Goal: Task Accomplishment & Management: Manage account settings

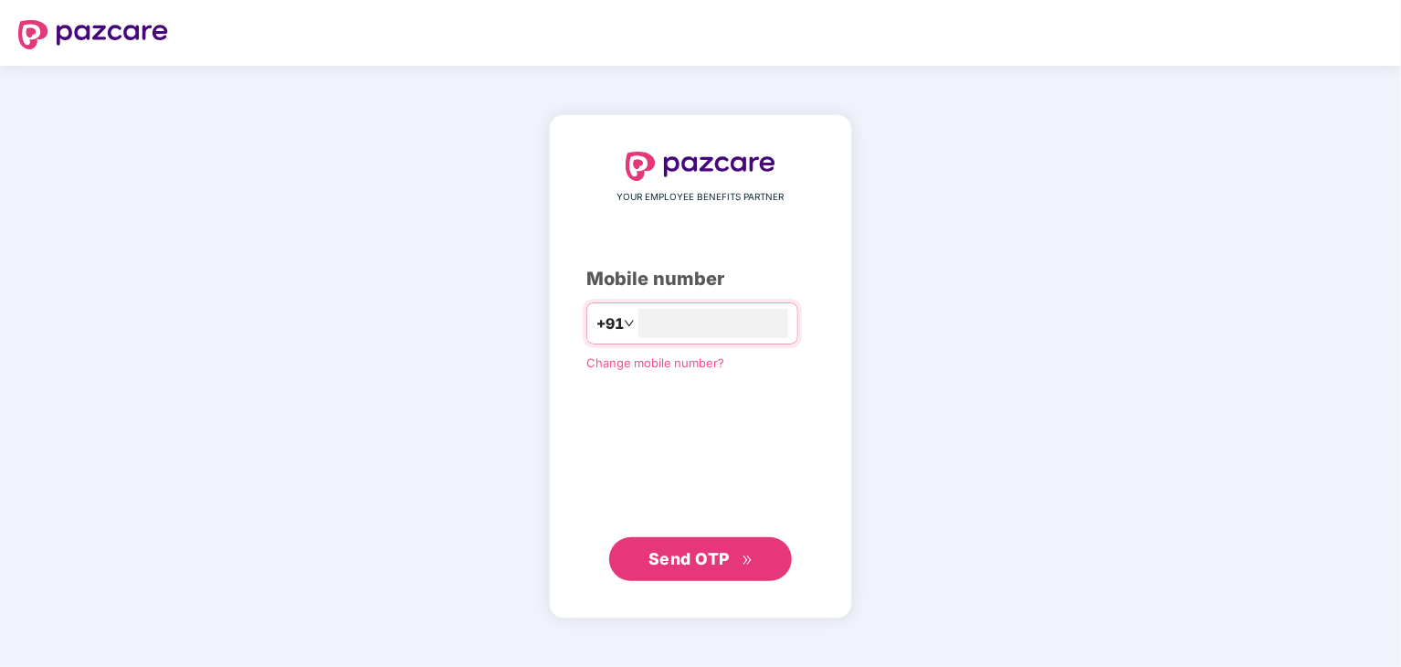
type input "**********"
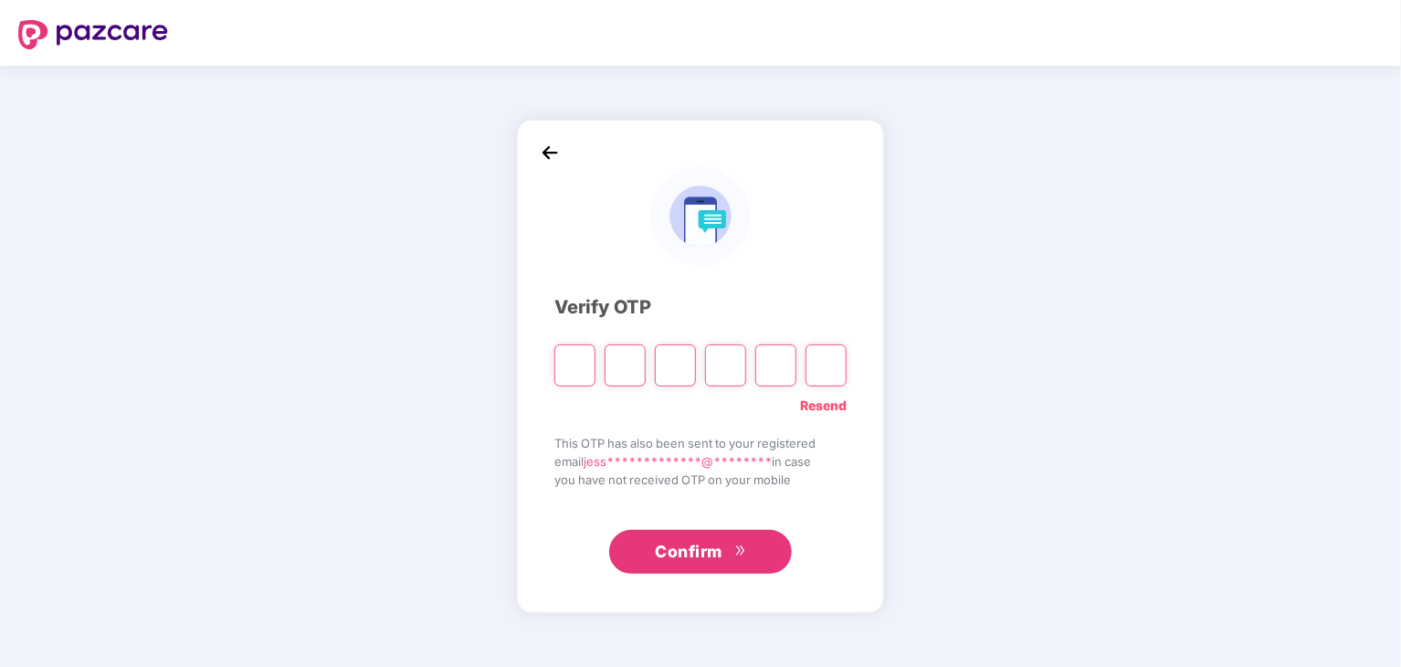
paste input "*"
type input "*"
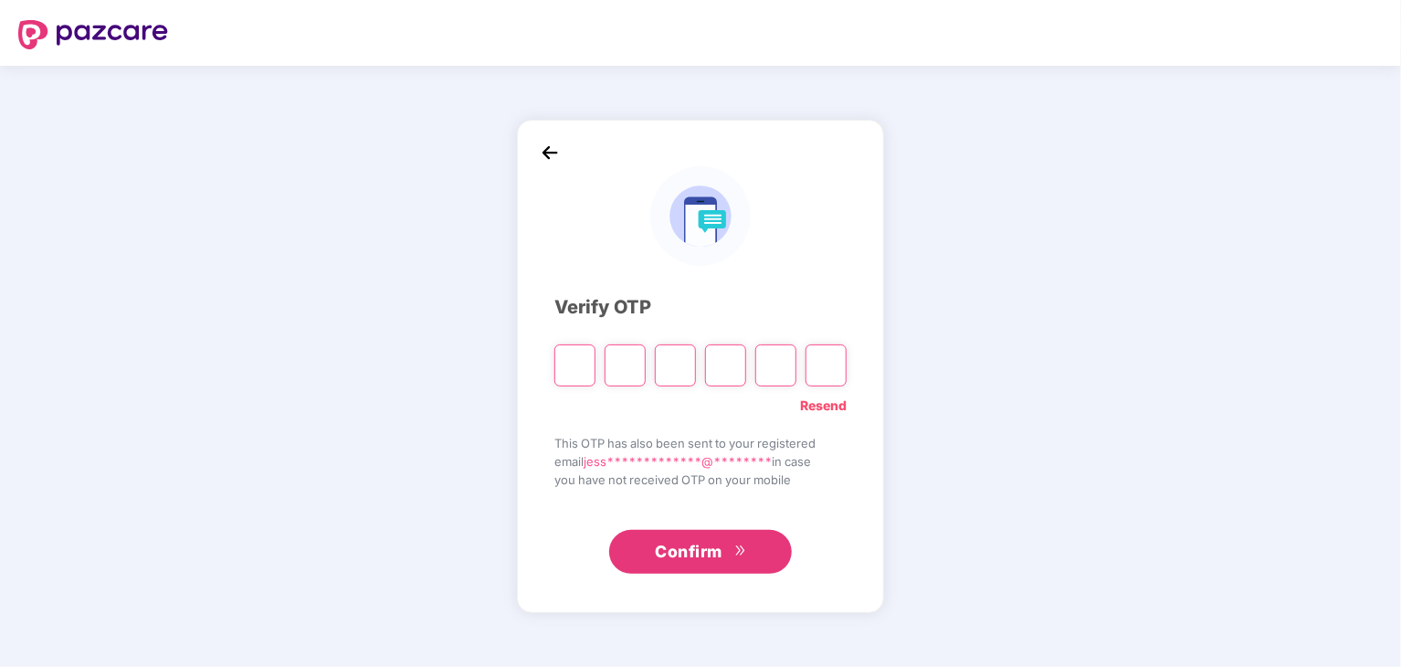
type input "*"
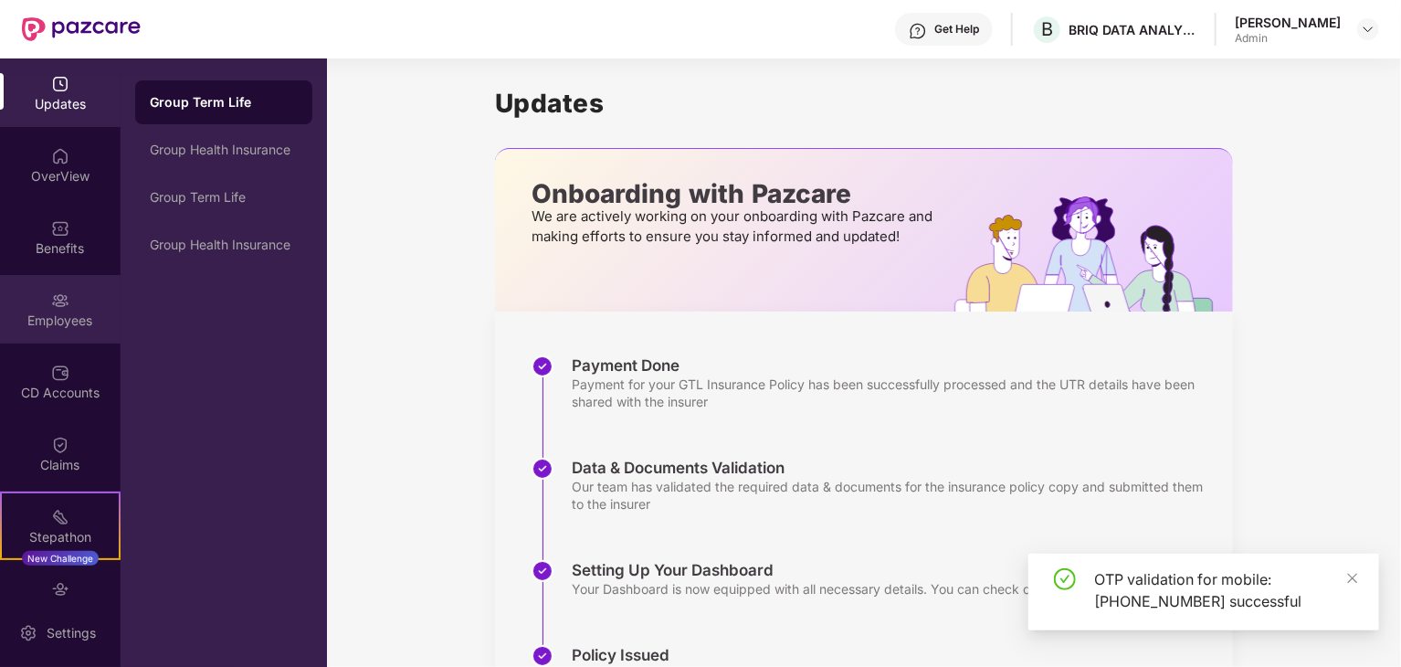
click at [65, 326] on div "Employees" at bounding box center [60, 320] width 121 height 18
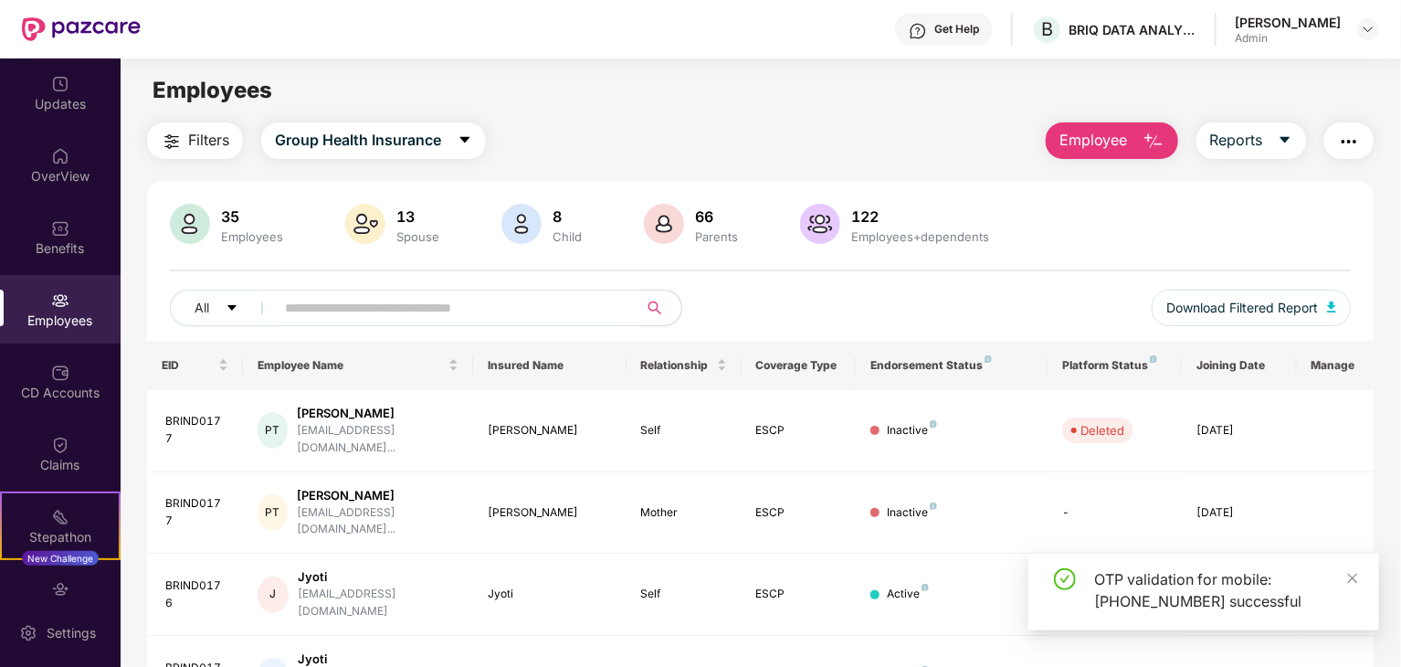
click at [436, 302] on input "text" at bounding box center [449, 307] width 328 height 27
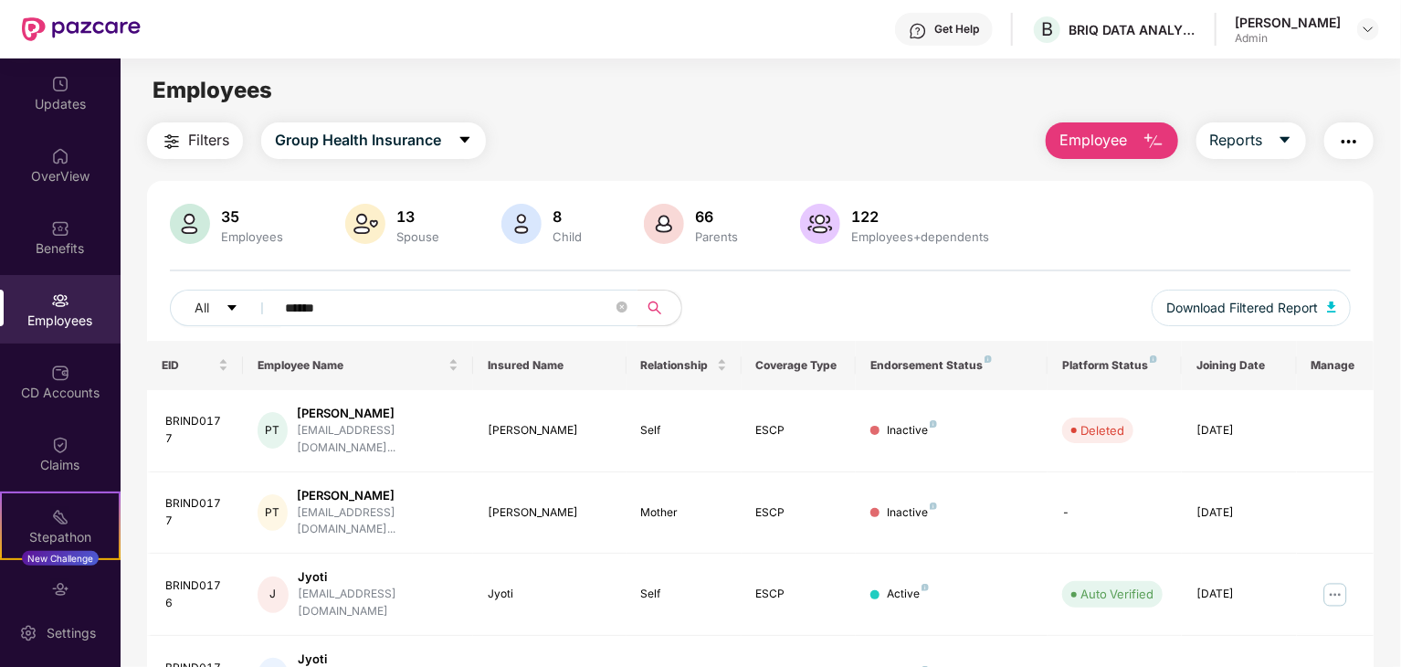
type input "******"
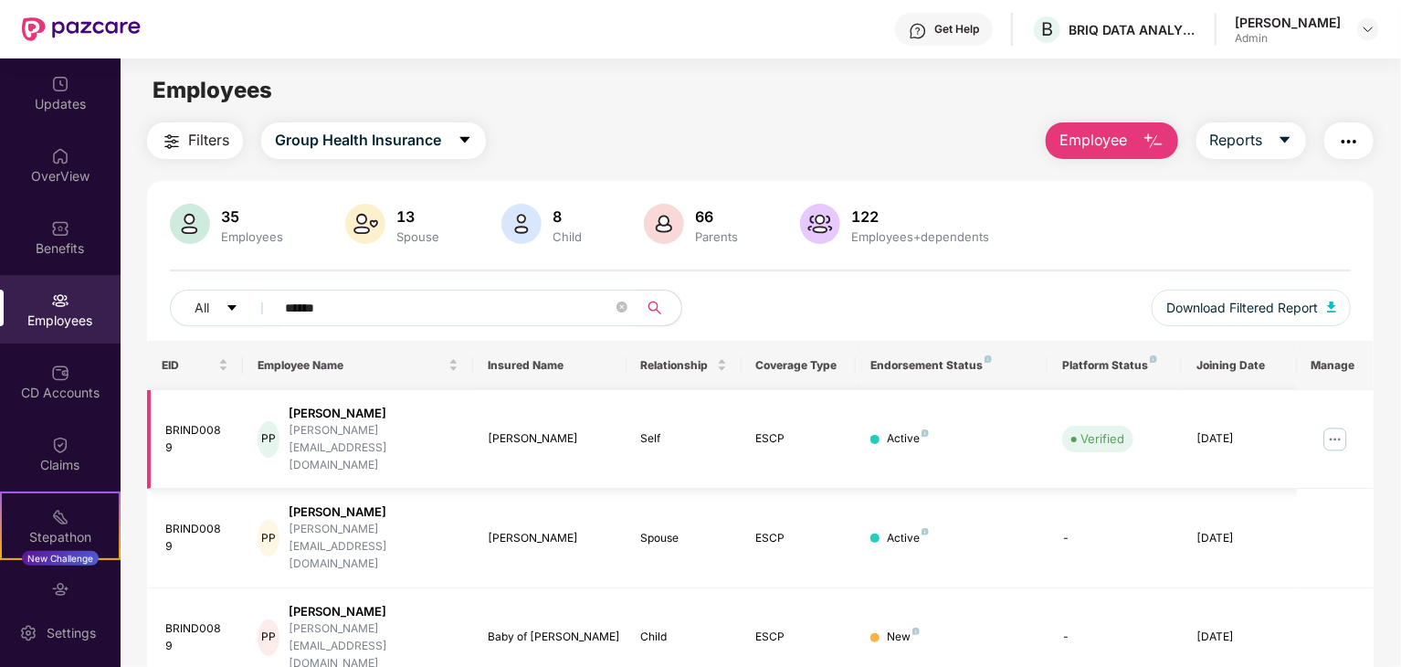
click at [1332, 425] on img at bounding box center [1335, 439] width 29 height 29
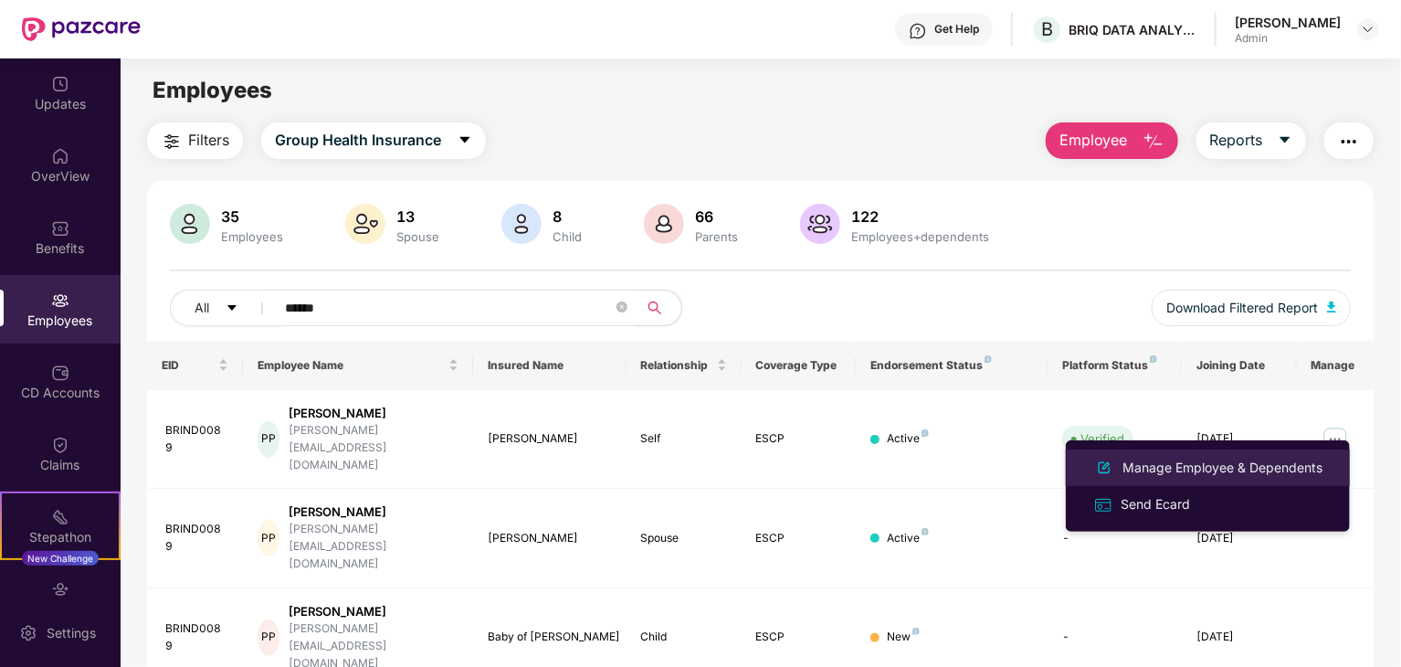
click at [1204, 465] on div "Manage Employee & Dependents" at bounding box center [1222, 468] width 207 height 20
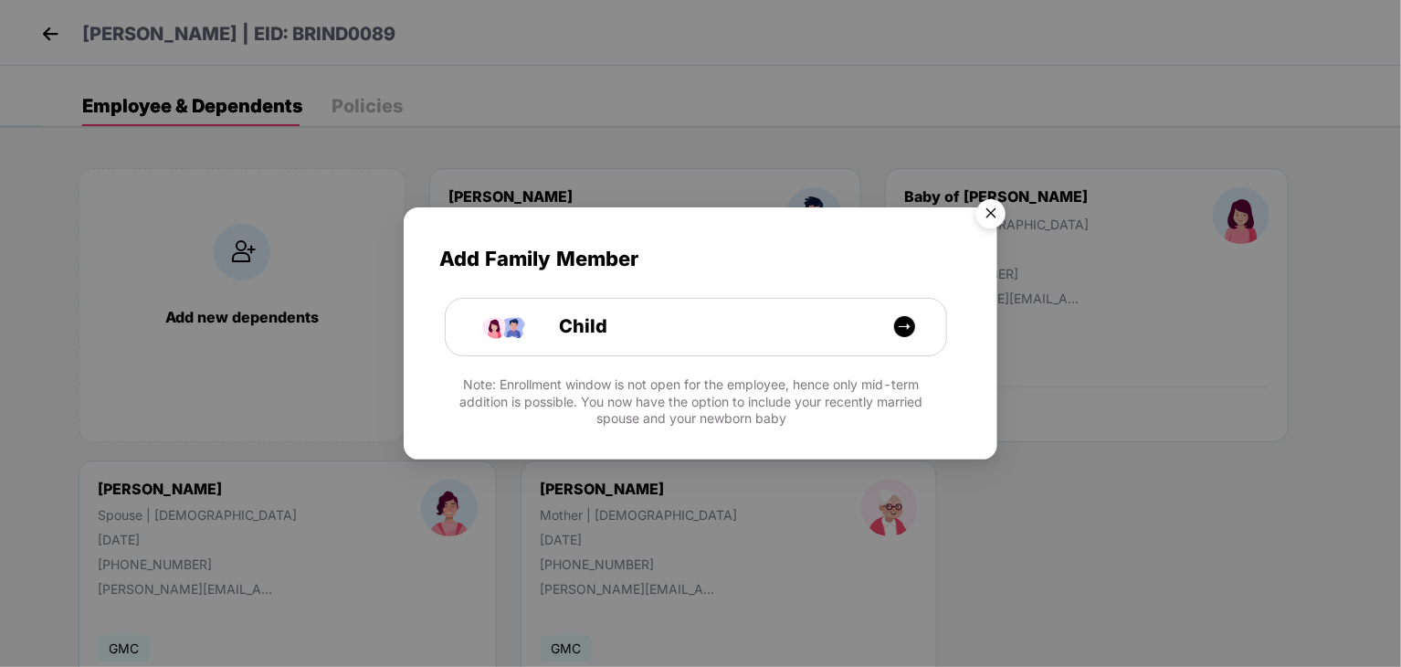
click at [986, 216] on img "Close" at bounding box center [990, 216] width 51 height 51
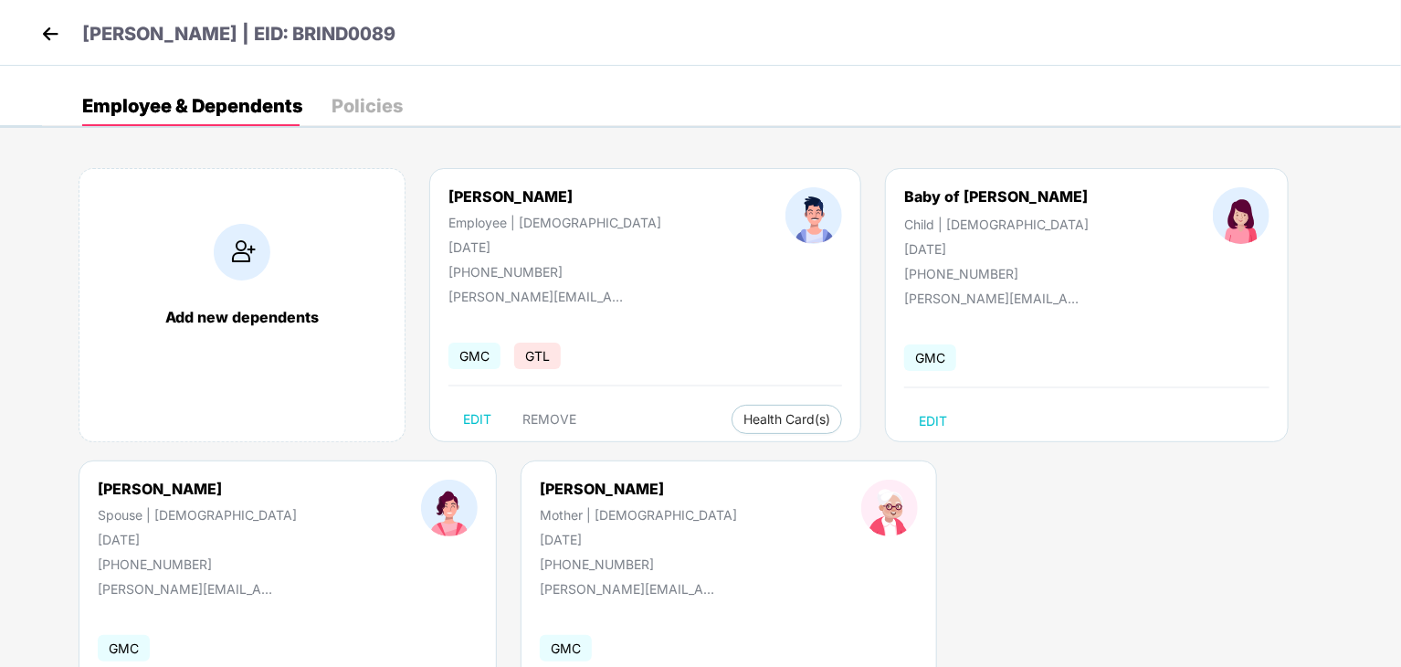
drag, startPoint x: 800, startPoint y: 255, endPoint x: 886, endPoint y: 248, distance: 86.2
click at [904, 248] on div "[DATE]" at bounding box center [996, 249] width 184 height 16
click at [937, 469] on div "Add new dependents [PERSON_NAME] Employee | [DEMOGRAPHIC_DATA] [DATE] [PHONE_NU…" at bounding box center [721, 460] width 1359 height 639
click at [919, 420] on span "EDIT" at bounding box center [933, 421] width 28 height 15
select select "*****"
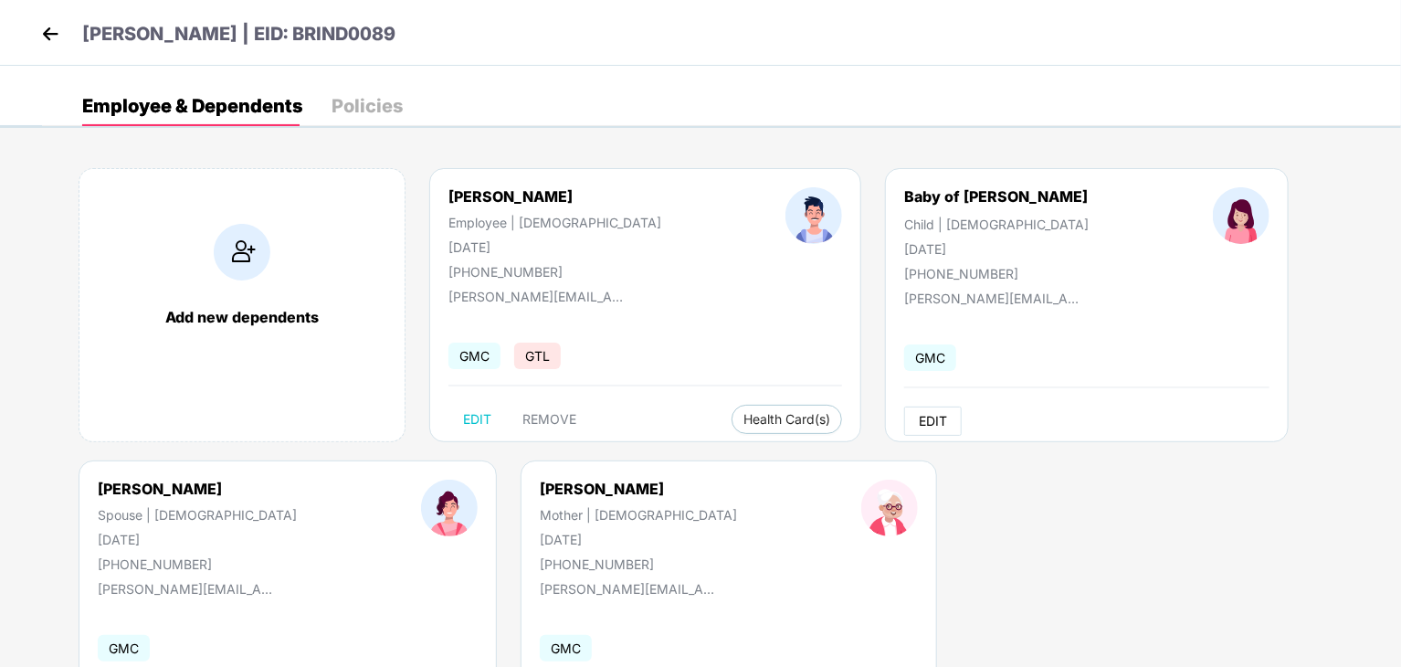
select select "******"
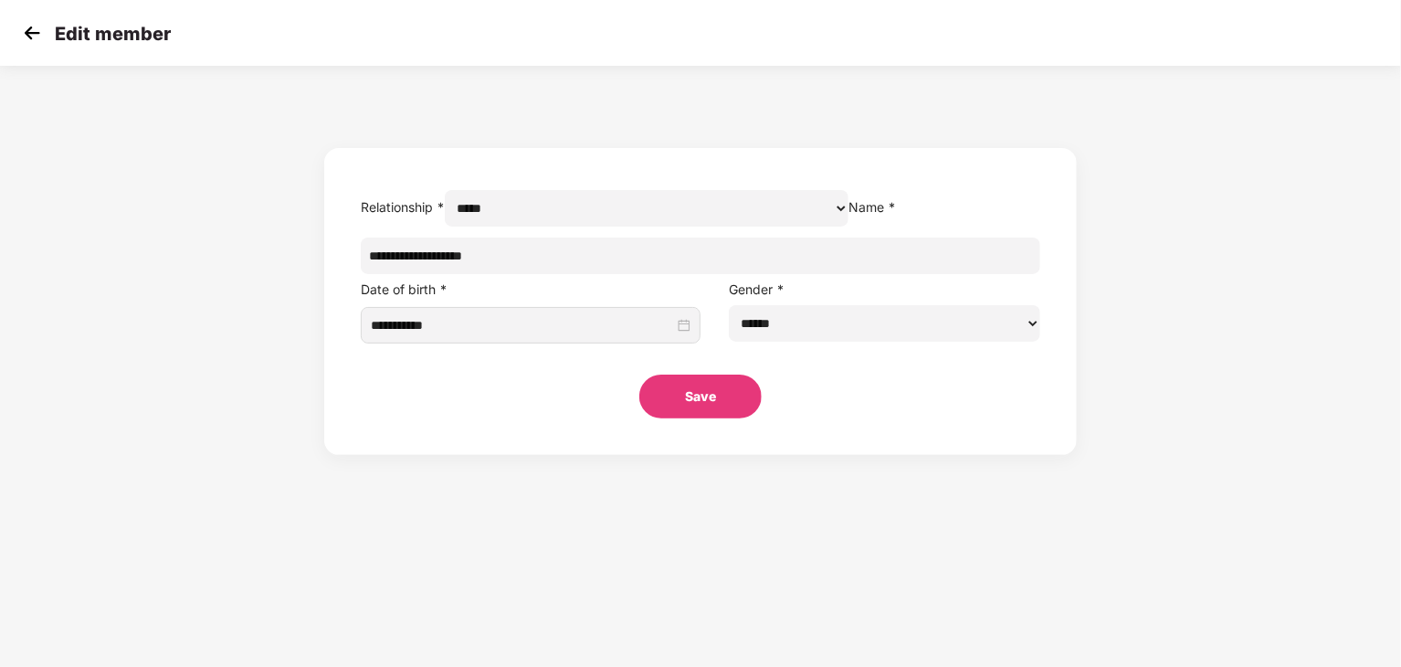
drag, startPoint x: 597, startPoint y: 297, endPoint x: 555, endPoint y: 297, distance: 42.0
click at [555, 274] on input "**********" at bounding box center [701, 255] width 680 height 37
click at [27, 32] on img at bounding box center [31, 32] width 27 height 27
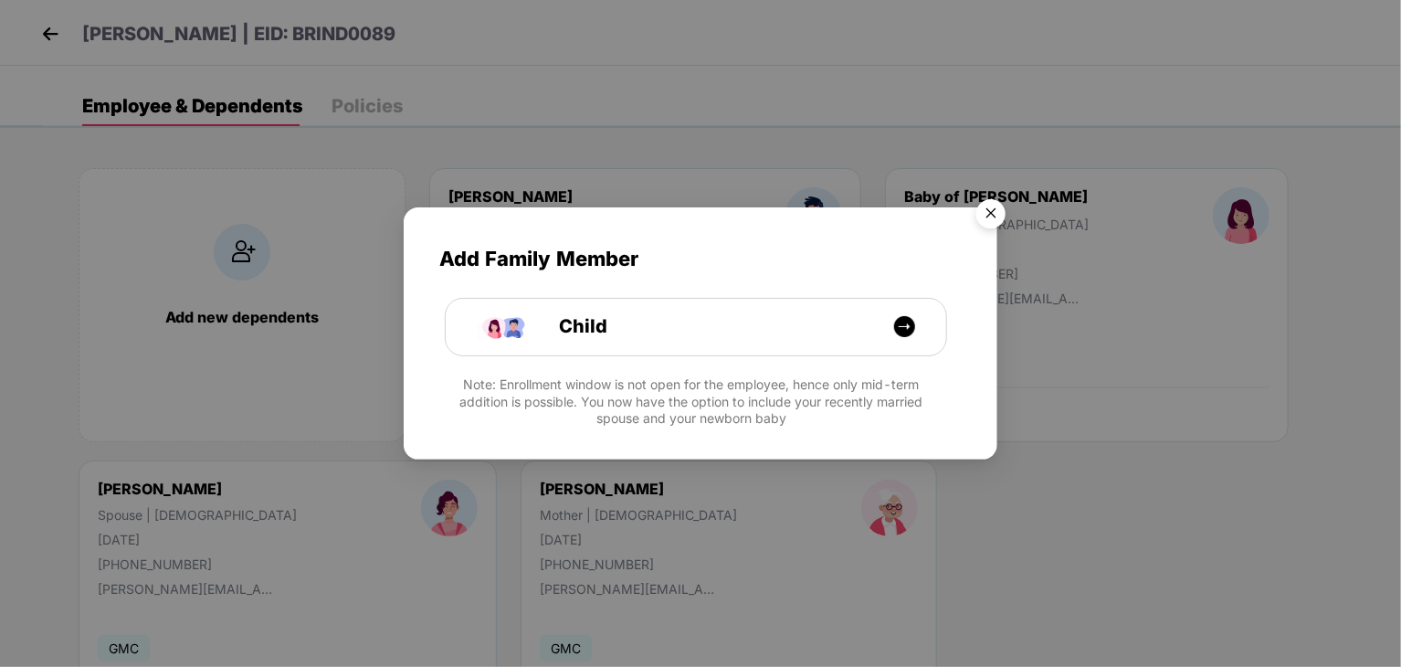
click at [994, 207] on img "Close" at bounding box center [990, 216] width 51 height 51
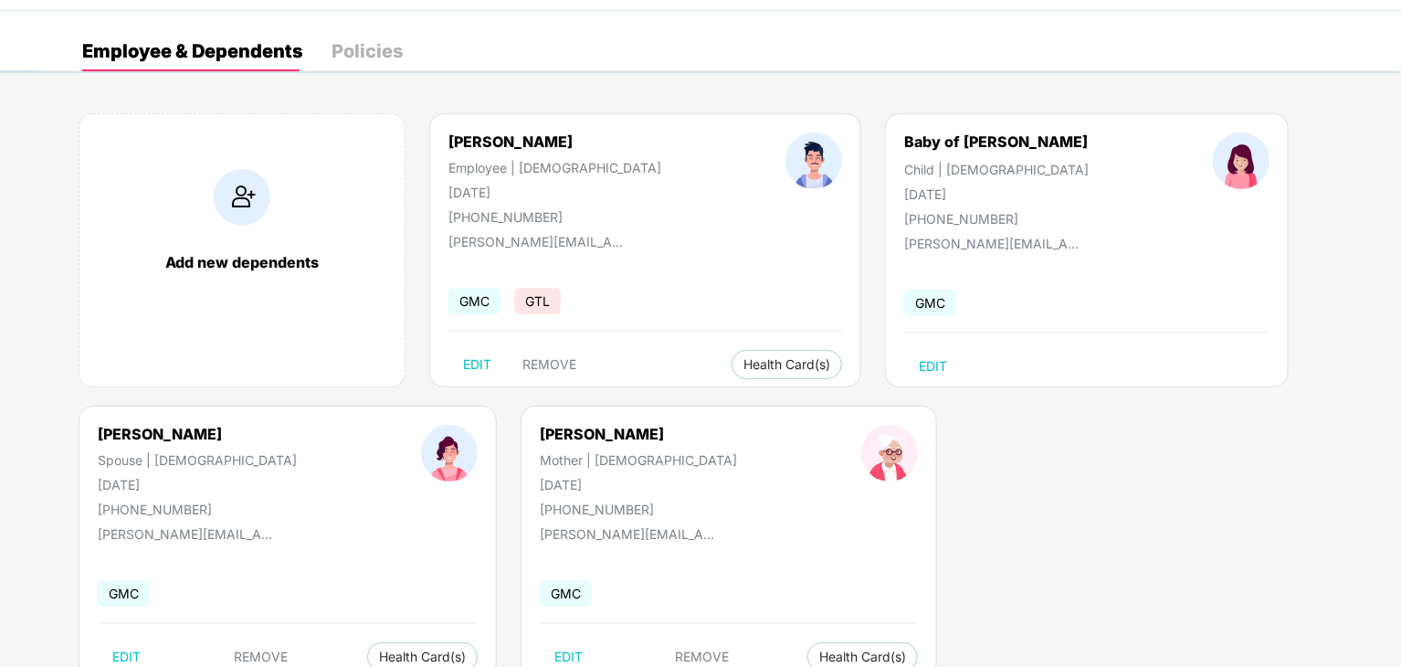
scroll to position [113, 0]
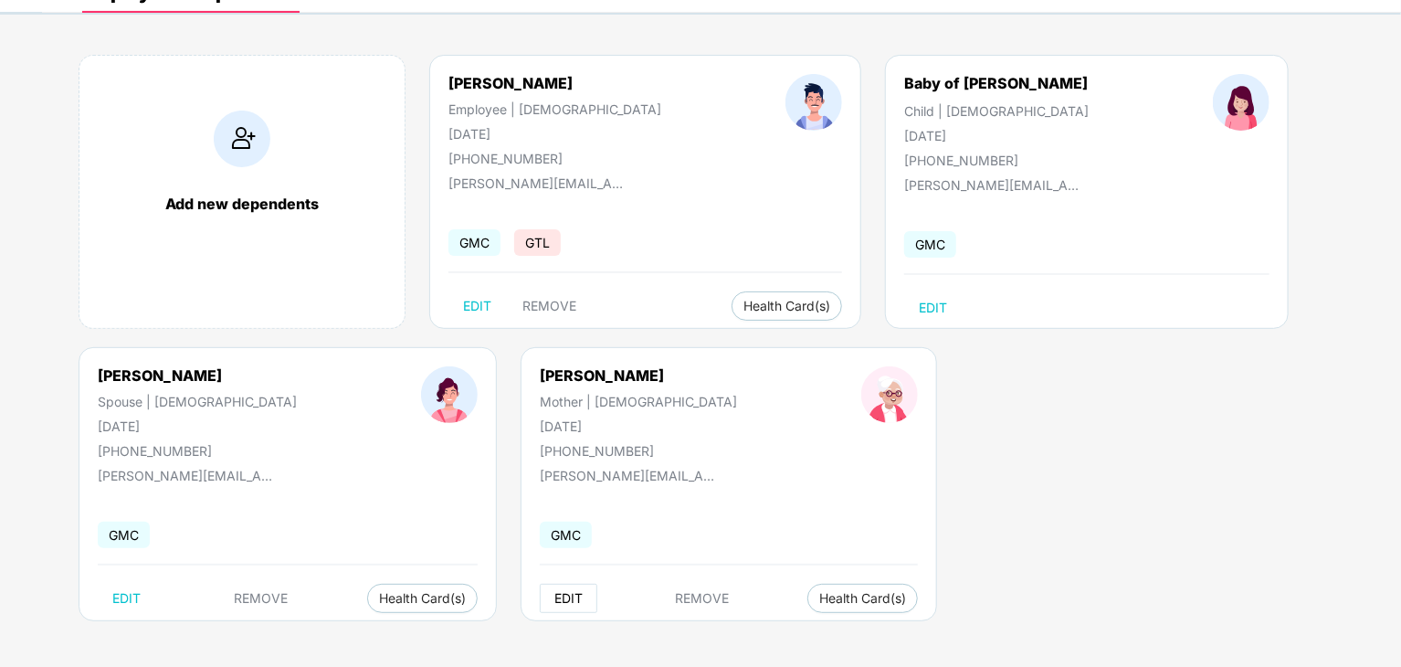
click at [554, 596] on span "EDIT" at bounding box center [568, 598] width 28 height 15
select select "******"
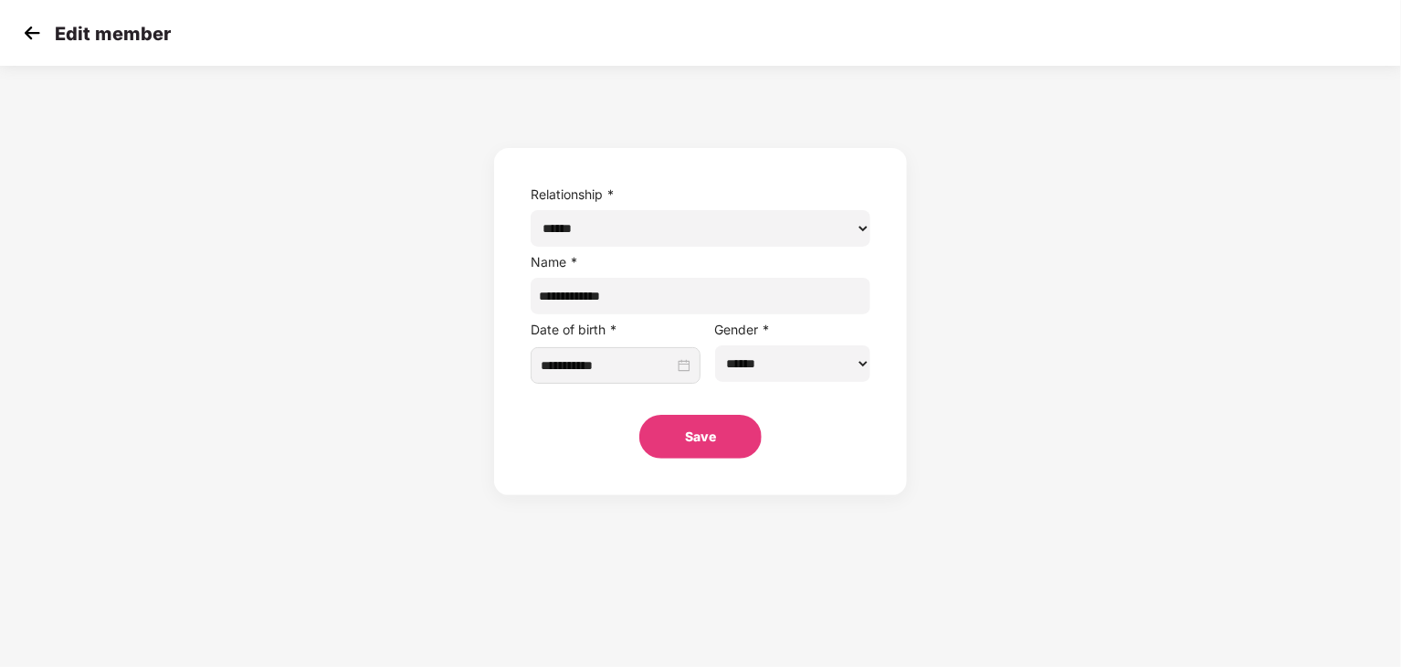
scroll to position [0, 0]
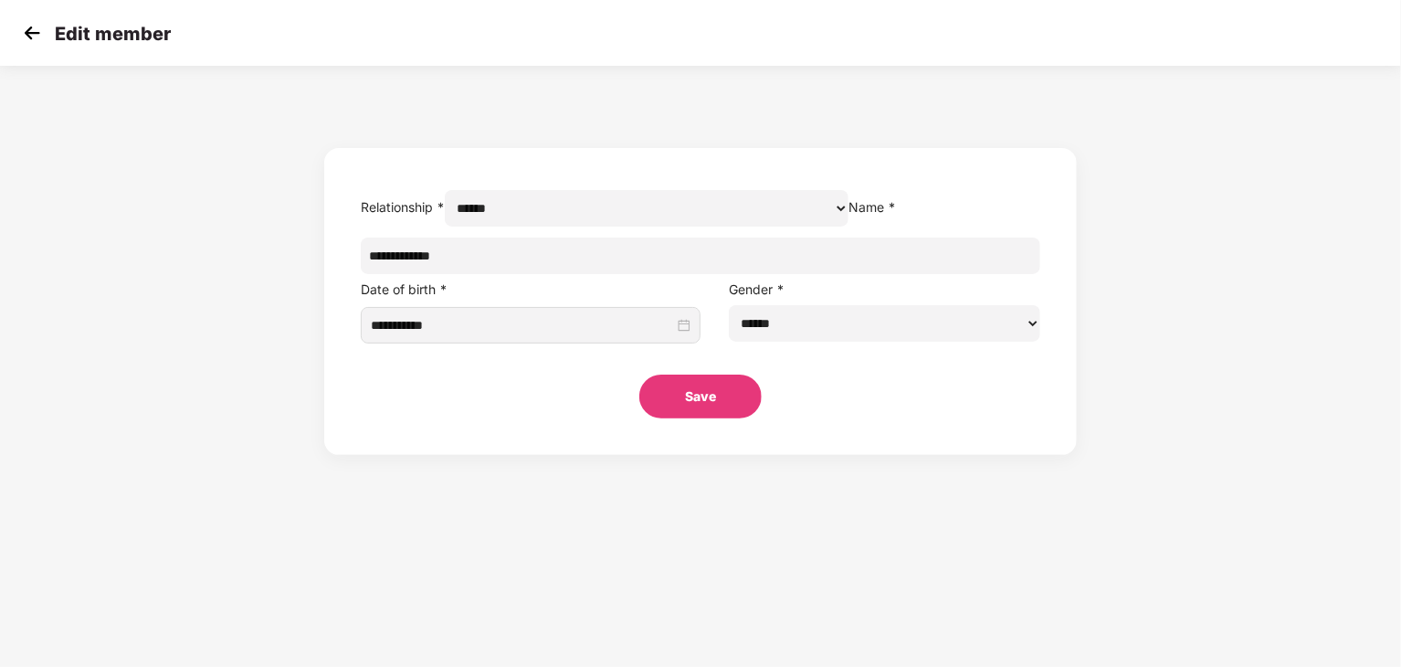
drag, startPoint x: 555, startPoint y: 300, endPoint x: 506, endPoint y: 293, distance: 49.9
click at [506, 274] on input "**********" at bounding box center [701, 255] width 680 height 37
click at [32, 30] on img at bounding box center [31, 32] width 27 height 27
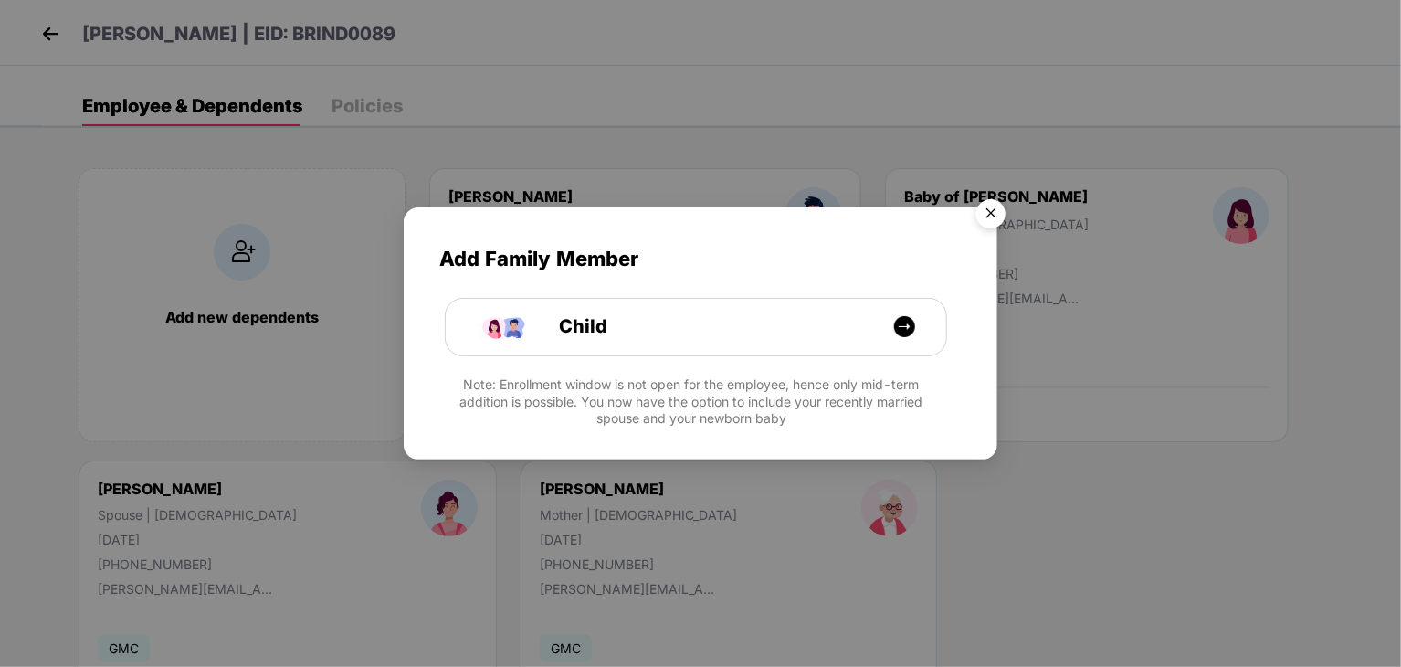
click at [987, 210] on img "Close" at bounding box center [990, 216] width 51 height 51
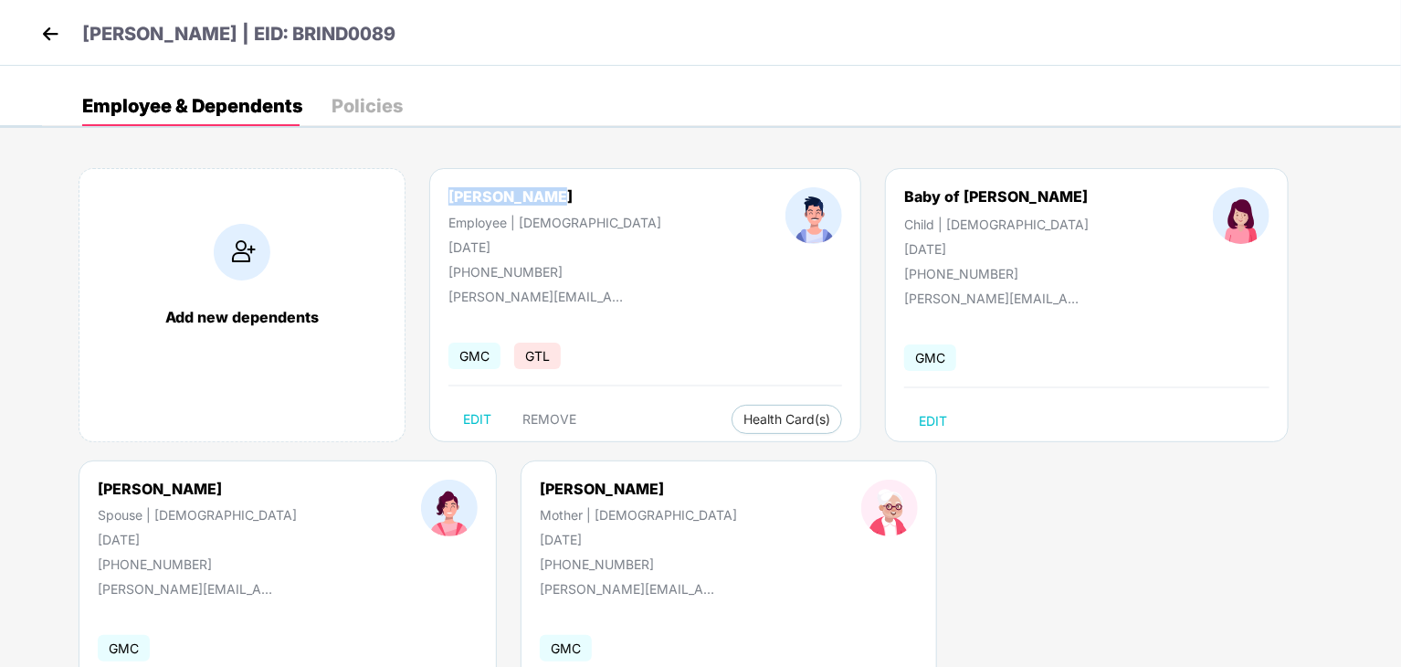
drag, startPoint x: 557, startPoint y: 195, endPoint x: 443, endPoint y: 195, distance: 114.2
click at [443, 195] on div "[PERSON_NAME] Employee | [DEMOGRAPHIC_DATA] [DATE] [PHONE_NUMBER]" at bounding box center [554, 233] width 337 height 92
click at [994, 538] on div "Add new dependents [PERSON_NAME] Employee | [DEMOGRAPHIC_DATA] [DATE] [PHONE_NU…" at bounding box center [721, 460] width 1359 height 639
drag, startPoint x: 796, startPoint y: 193, endPoint x: 946, endPoint y: 197, distance: 149.9
click at [946, 197] on div "Baby of [PERSON_NAME] Child | [DEMOGRAPHIC_DATA] [DATE] [PHONE_NUMBER]" at bounding box center [996, 234] width 309 height 94
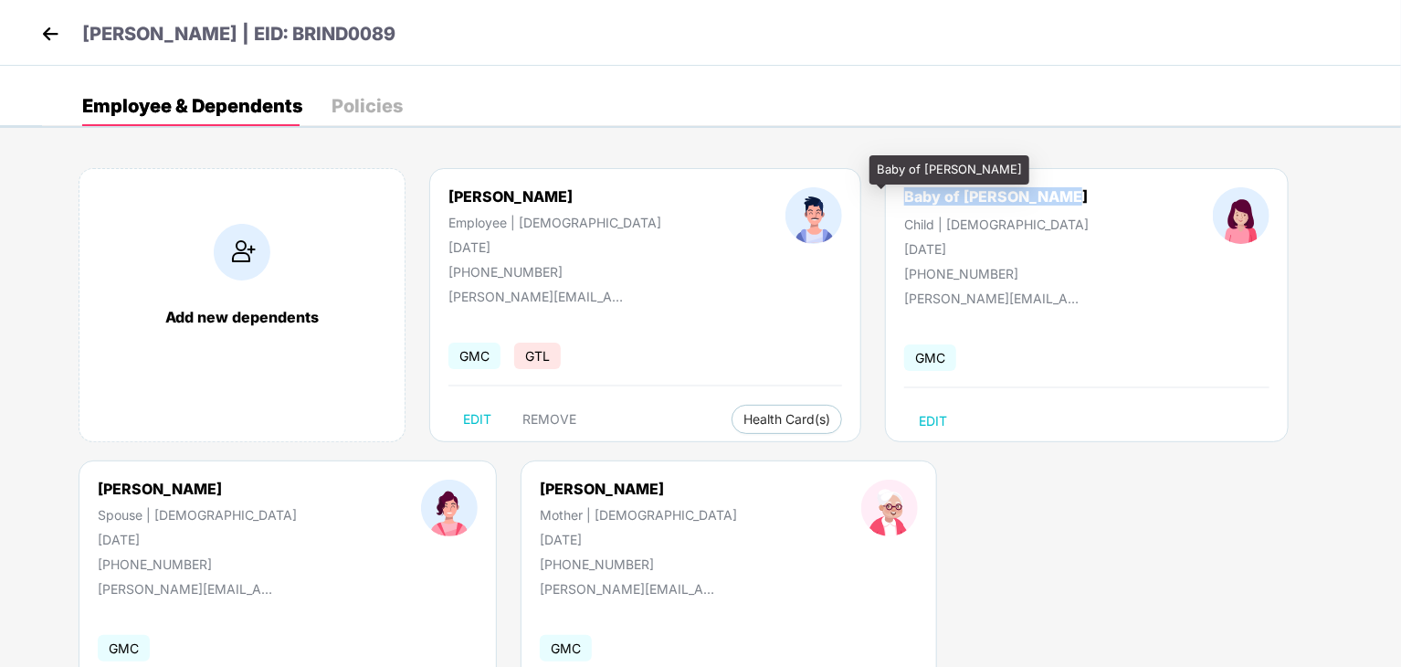
click at [904, 195] on div "Baby of [PERSON_NAME]" at bounding box center [996, 196] width 184 height 18
drag, startPoint x: 955, startPoint y: 203, endPoint x: 803, endPoint y: 187, distance: 153.3
click at [842, 187] on div "Baby of [PERSON_NAME] Child | [DEMOGRAPHIC_DATA] [DATE] [PHONE_NUMBER]" at bounding box center [996, 234] width 309 height 94
click at [1005, 546] on div "Add new dependents [PERSON_NAME] Employee | [DEMOGRAPHIC_DATA] [DATE] [PHONE_NU…" at bounding box center [721, 460] width 1359 height 639
click at [47, 45] on img at bounding box center [50, 33] width 27 height 27
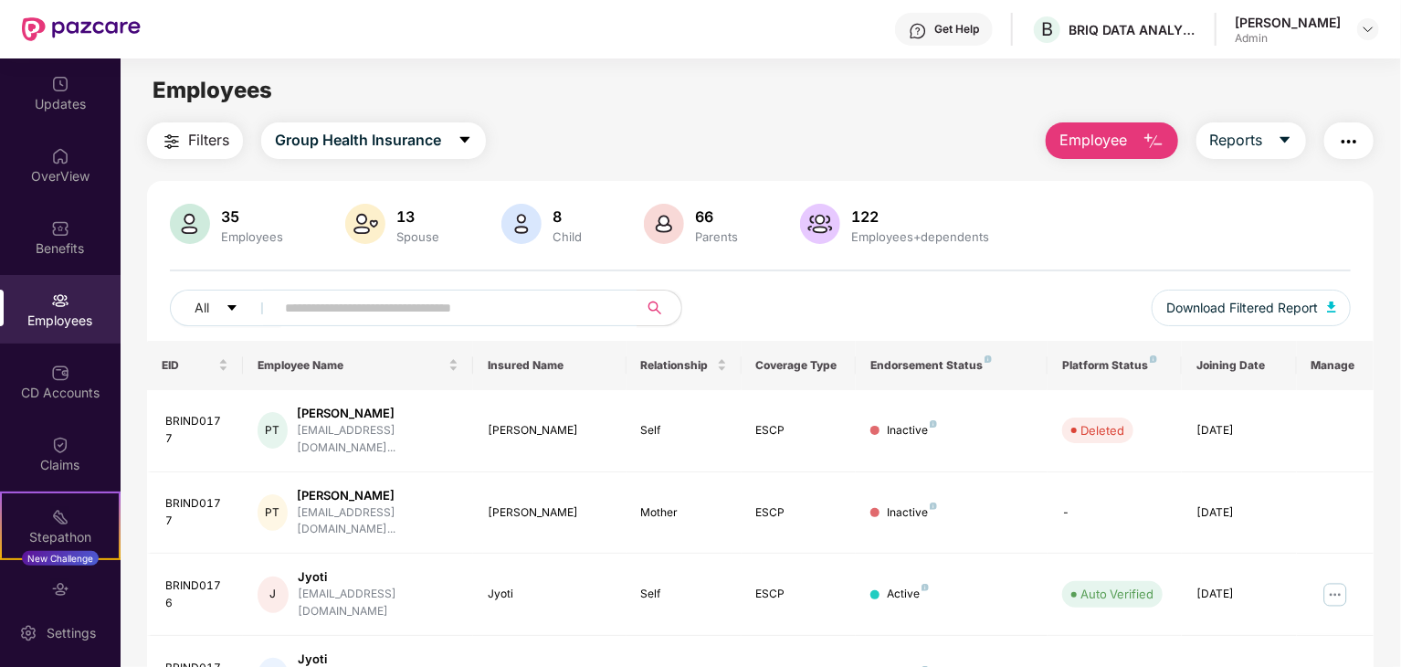
click at [797, 122] on div "Filters Group Health Insurance Employee Reports" at bounding box center [760, 140] width 1227 height 37
